Goal: Task Accomplishment & Management: Use online tool/utility

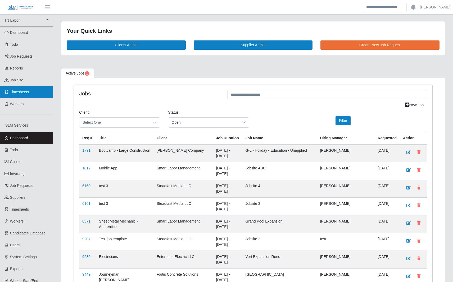
click at [26, 91] on span "Timesheets" at bounding box center [19, 92] width 19 height 4
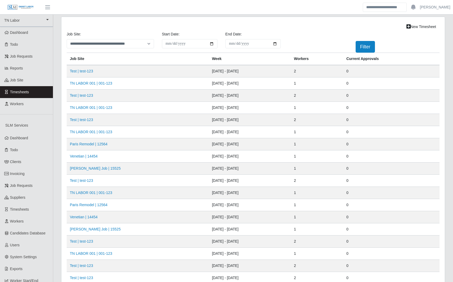
scroll to position [57, 0]
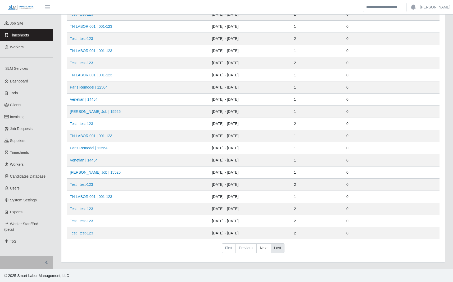
click at [274, 247] on link "Last" at bounding box center [277, 248] width 14 height 10
click at [265, 250] on link "Next" at bounding box center [263, 248] width 15 height 10
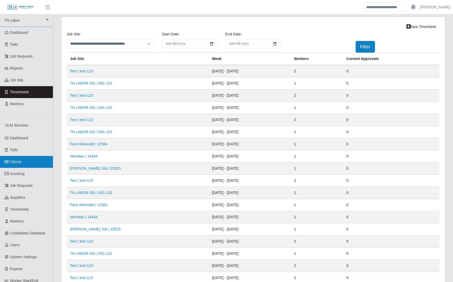
click at [24, 163] on link "Clients" at bounding box center [26, 162] width 53 height 12
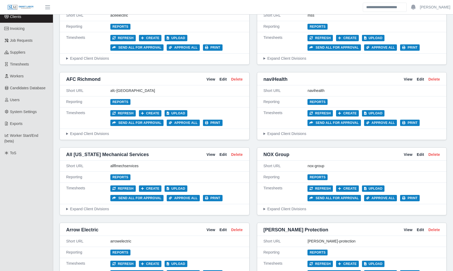
scroll to position [994, 0]
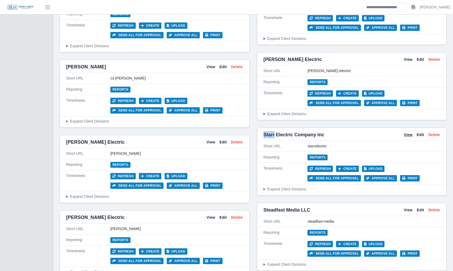
click at [406, 136] on link "View" at bounding box center [407, 135] width 9 height 6
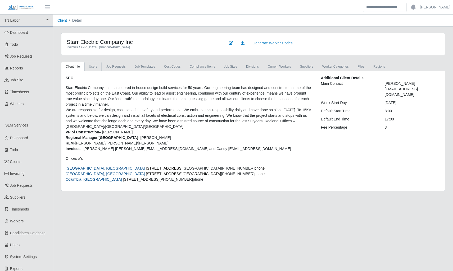
click at [94, 63] on link "Users" at bounding box center [92, 67] width 17 height 10
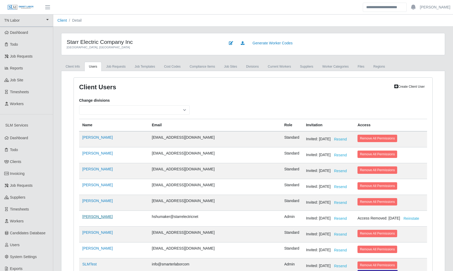
click at [95, 218] on link "[PERSON_NAME]" at bounding box center [97, 217] width 30 height 4
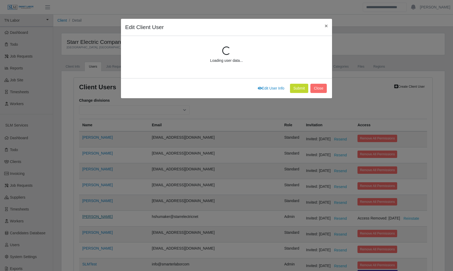
scroll to position [71, 0]
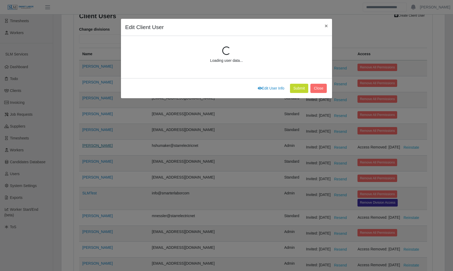
select select "*****"
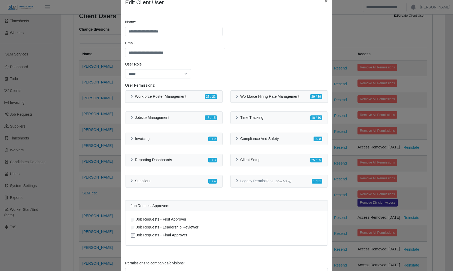
scroll to position [32, 0]
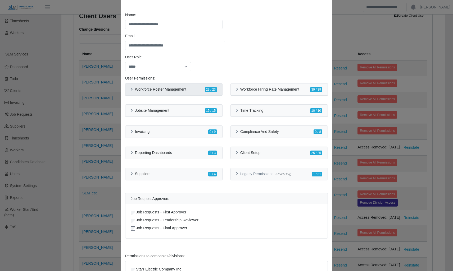
click at [137, 89] on h6 "Workforce Roster Management" at bounding box center [160, 89] width 51 height 4
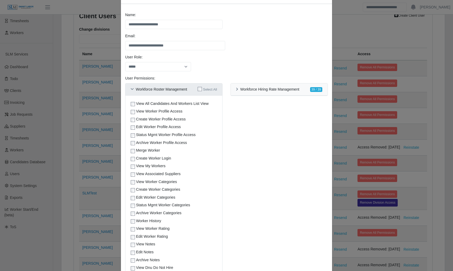
click at [136, 90] on h6 "Workforce Roster Management" at bounding box center [161, 89] width 51 height 4
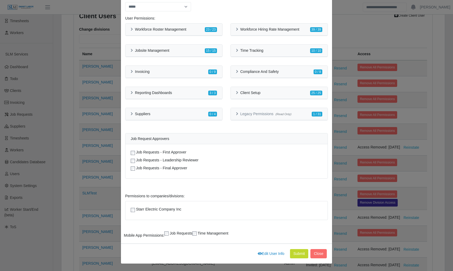
scroll to position [0, 0]
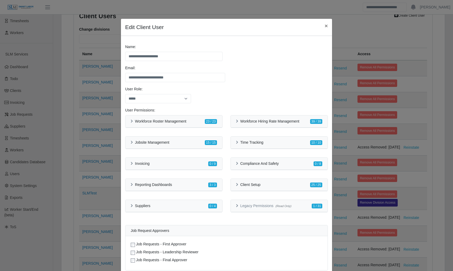
click at [115, 94] on div "**********" at bounding box center [226, 135] width 453 height 271
click at [323, 23] on button "×" at bounding box center [326, 26] width 12 height 14
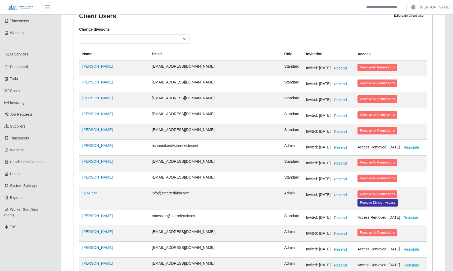
drag, startPoint x: 197, startPoint y: 148, endPoint x: 139, endPoint y: 148, distance: 58.7
click at [139, 148] on tr "Harland David Shumaker hshumaker@starrelectricnet Admin Invited: 10/17/2019 Res…" at bounding box center [253, 148] width 348 height 16
copy tr "hshumaker@starrelectricnet"
click at [24, 176] on link "Users" at bounding box center [26, 174] width 53 height 12
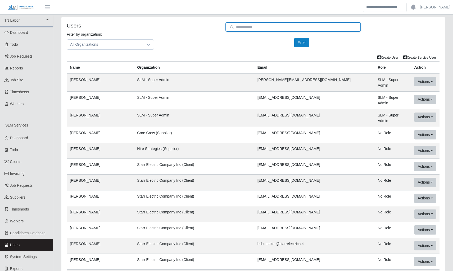
click at [265, 28] on input "email" at bounding box center [292, 27] width 135 height 10
click at [234, 67] on th "Organization" at bounding box center [194, 68] width 120 height 12
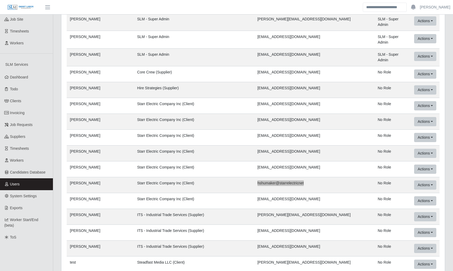
scroll to position [62, 0]
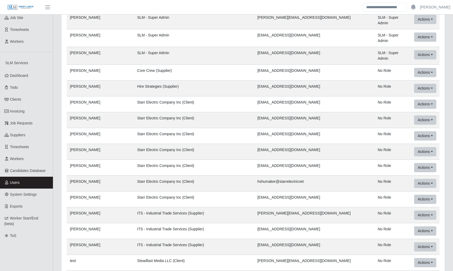
click at [318, 195] on td "cadams@starrelectric.net" at bounding box center [314, 200] width 120 height 16
click at [316, 192] on td "cadams@starrelectric.net" at bounding box center [314, 200] width 120 height 16
click at [316, 177] on td "hshumaker@starrelectricnet" at bounding box center [314, 184] width 120 height 16
click at [431, 179] on button "Actions" at bounding box center [425, 183] width 22 height 9
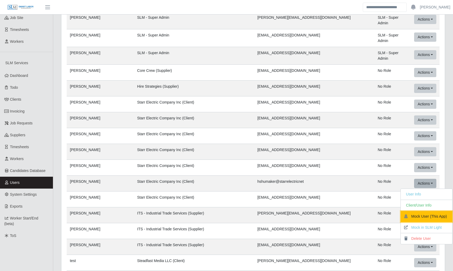
click at [420, 212] on button "Mock User (This App)" at bounding box center [427, 216] width 52 height 11
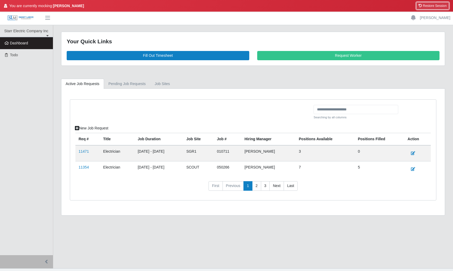
click at [435, 4] on button "Restore Session" at bounding box center [432, 5] width 33 height 7
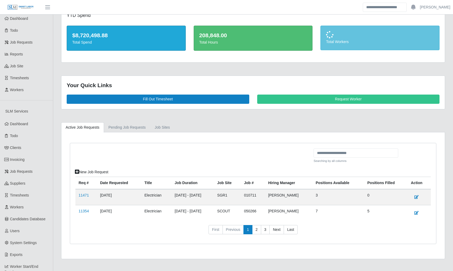
scroll to position [19, 0]
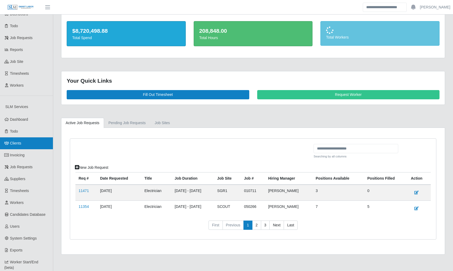
click at [21, 146] on link "Clients" at bounding box center [26, 143] width 53 height 12
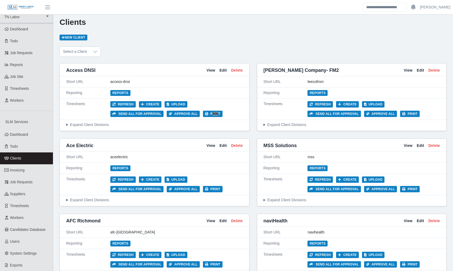
scroll to position [390, 0]
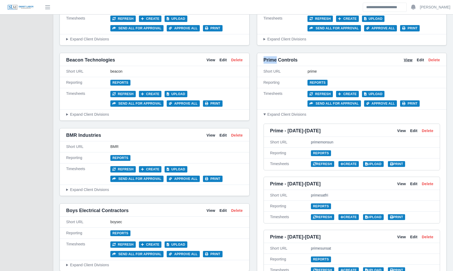
click at [407, 59] on link "View" at bounding box center [407, 60] width 9 height 6
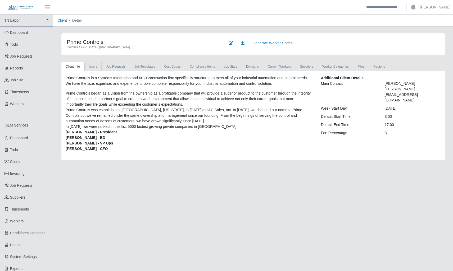
click at [86, 68] on link "Users" at bounding box center [92, 67] width 17 height 10
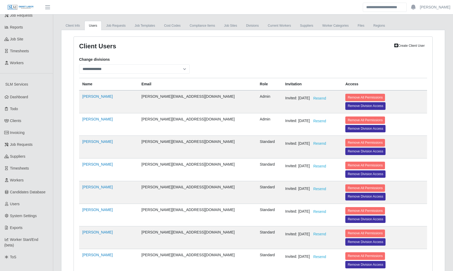
scroll to position [44, 0]
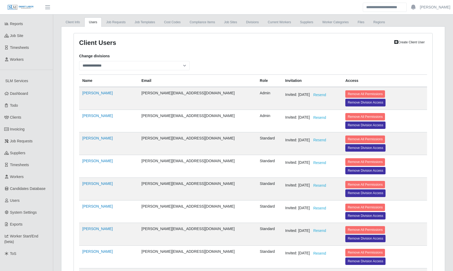
drag, startPoint x: 201, startPoint y: 118, endPoint x: 128, endPoint y: 118, distance: 72.2
click at [128, 118] on tr "[PERSON_NAME] [PERSON_NAME][EMAIL_ADDRESS][DOMAIN_NAME] Admin Invited: [DATE] R…" at bounding box center [253, 121] width 348 height 23
copy tr "[PERSON_NAME][EMAIL_ADDRESS][DOMAIN_NAME]"
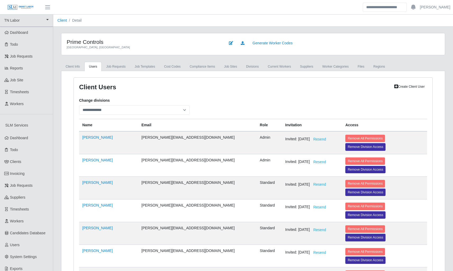
click at [191, 105] on div "**********" at bounding box center [134, 106] width 118 height 17
click at [17, 249] on link "Users" at bounding box center [26, 245] width 53 height 12
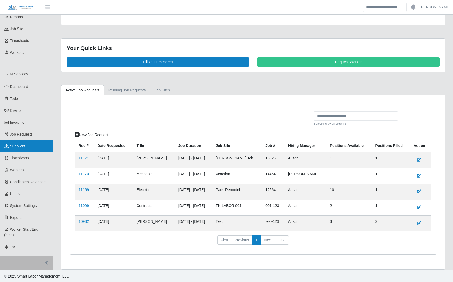
scroll to position [52, 0]
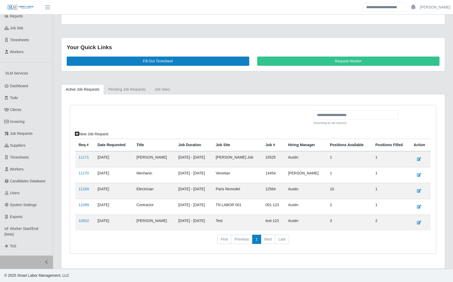
click at [125, 119] on div at bounding box center [192, 120] width 242 height 19
click at [22, 191] on link "Users" at bounding box center [26, 193] width 53 height 12
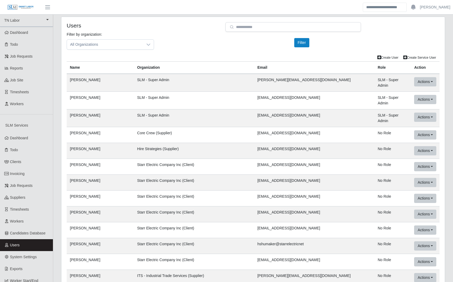
click at [263, 127] on td "breeves@elitewelding.com" at bounding box center [314, 135] width 120 height 16
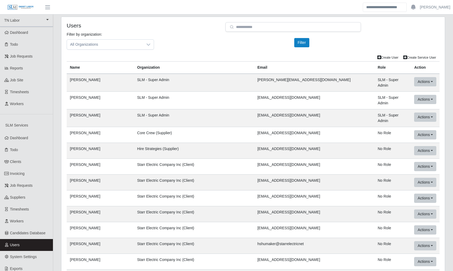
scroll to position [17615, 0]
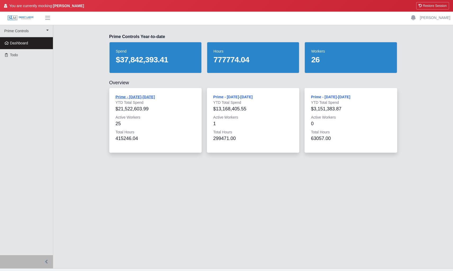
click at [141, 95] on link "Prime - [DATE]-[DATE]" at bounding box center [135, 97] width 39 height 4
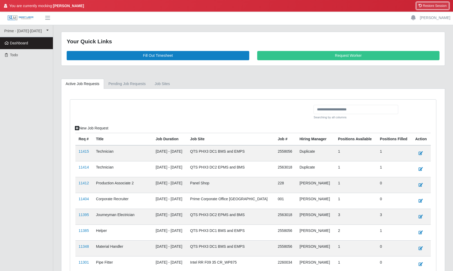
click at [439, 7] on button "Restore Session" at bounding box center [432, 5] width 33 height 7
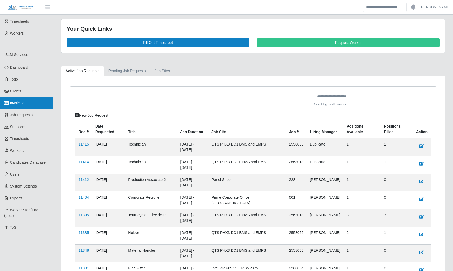
scroll to position [71, 0]
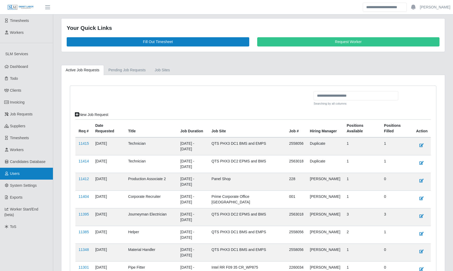
click at [22, 178] on link "Users" at bounding box center [26, 174] width 53 height 12
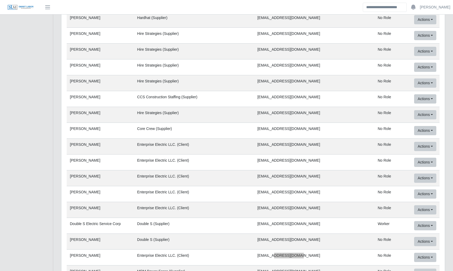
scroll to position [674, 0]
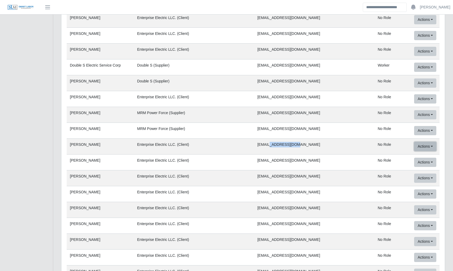
click at [414, 142] on button "Actions" at bounding box center [425, 146] width 22 height 9
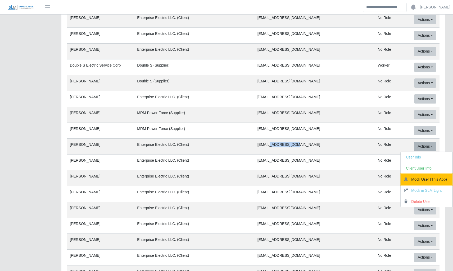
click at [417, 174] on button "Mock User (This App)" at bounding box center [427, 179] width 52 height 11
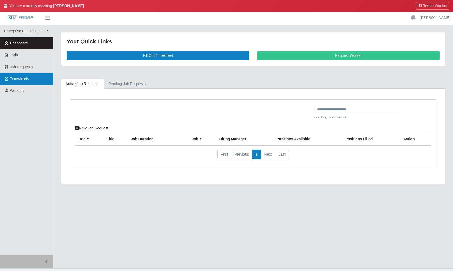
click at [22, 78] on span "Timesheets" at bounding box center [19, 79] width 19 height 4
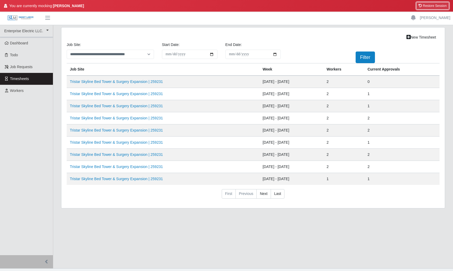
click at [434, 5] on button "Restore Session" at bounding box center [432, 5] width 33 height 7
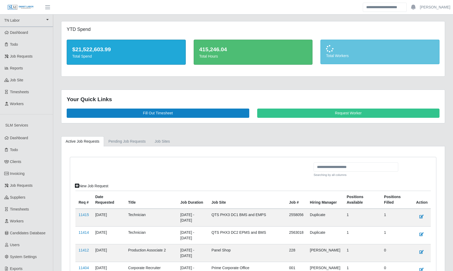
scroll to position [71, 0]
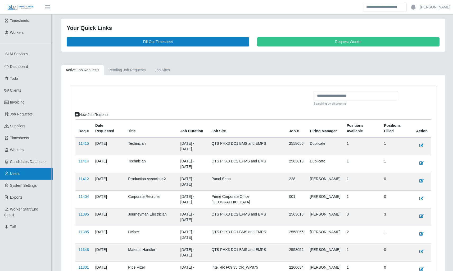
click at [26, 173] on link "Users" at bounding box center [26, 174] width 53 height 12
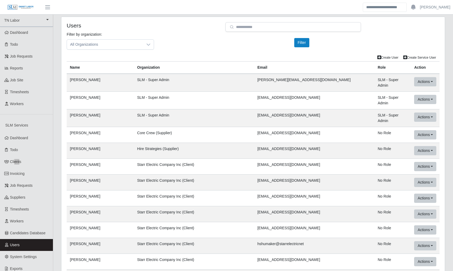
scroll to position [214, 0]
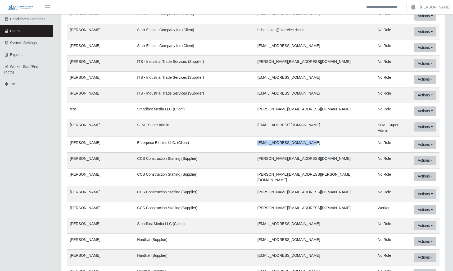
copy tr "[EMAIL_ADDRESS][DOMAIN_NAME]"
drag, startPoint x: 313, startPoint y: 137, endPoint x: 260, endPoint y: 137, distance: 53.7
click at [260, 137] on tr "[PERSON_NAME] Enterprise Electric LLC. (Client) [EMAIL_ADDRESS][DOMAIN_NAME] No…" at bounding box center [253, 145] width 372 height 16
click at [326, 137] on td "[EMAIL_ADDRESS][DOMAIN_NAME]" at bounding box center [314, 145] width 120 height 16
drag, startPoint x: 310, startPoint y: 135, endPoint x: 264, endPoint y: 136, distance: 45.5
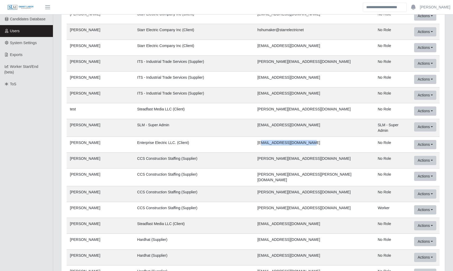
click at [264, 137] on td "[EMAIL_ADDRESS][DOMAIN_NAME]" at bounding box center [314, 145] width 120 height 16
copy td "ollins@enterprisellc.com"
click at [331, 143] on td "rcollins@enterprisellc.com" at bounding box center [314, 145] width 120 height 16
drag, startPoint x: 310, startPoint y: 137, endPoint x: 261, endPoint y: 136, distance: 48.9
click at [261, 137] on tr "Reed Collins Enterprise Electric LLC. (Client) rcollins@enterprisellc.com No Ro…" at bounding box center [253, 145] width 372 height 16
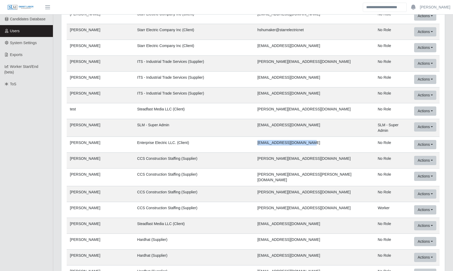
copy tr "rcollins@enterprisellc.com"
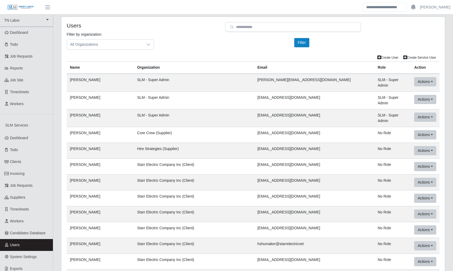
click at [250, 114] on td "SLM - Super Admin" at bounding box center [194, 118] width 120 height 18
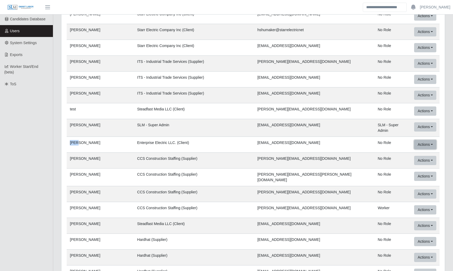
click at [427, 140] on button "Actions" at bounding box center [425, 144] width 22 height 9
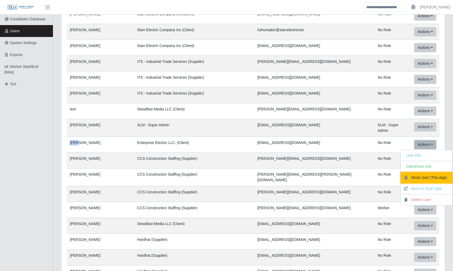
click at [423, 172] on button "Mock User (This App)" at bounding box center [427, 177] width 52 height 11
